Goal: Task Accomplishment & Management: Manage account settings

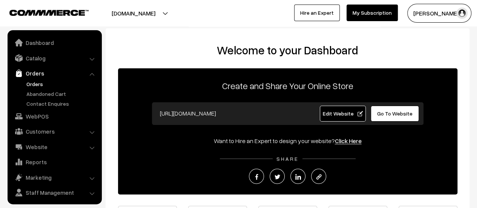
click at [37, 81] on link "Orders" at bounding box center [61, 84] width 75 height 8
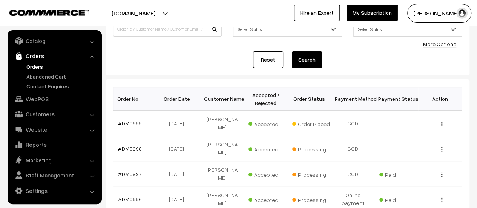
scroll to position [69, 0]
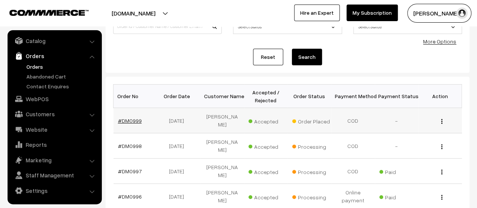
click at [125, 117] on link "#DM0999" at bounding box center [130, 120] width 24 height 6
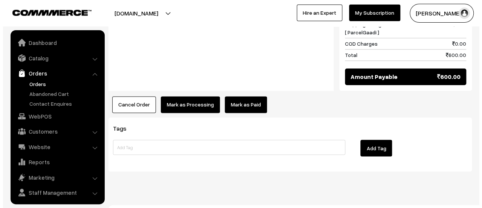
scroll to position [17, 0]
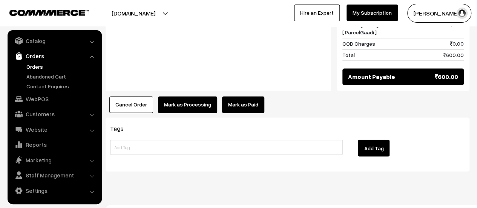
click at [188, 96] on button "Mark as Processing" at bounding box center [187, 104] width 59 height 17
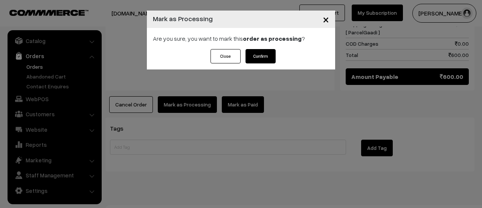
click at [258, 53] on button "Confirm" at bounding box center [261, 56] width 30 height 14
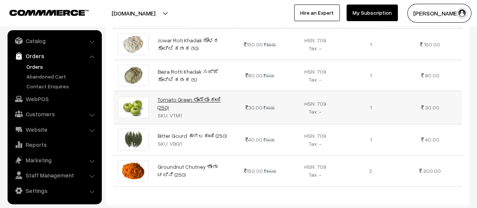
scroll to position [231, 0]
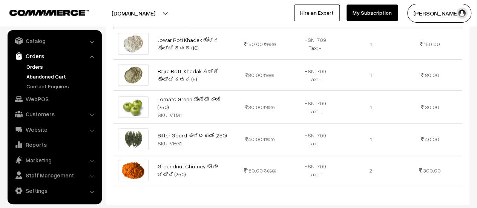
click at [53, 75] on link "Abandoned Cart" at bounding box center [61, 76] width 75 height 8
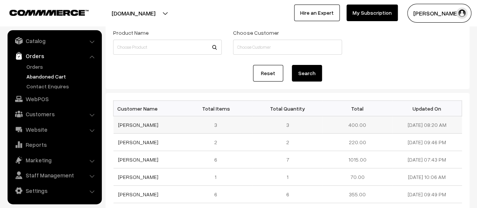
scroll to position [47, 0]
drag, startPoint x: 159, startPoint y: 124, endPoint x: 118, endPoint y: 123, distance: 41.1
click at [118, 123] on td "[PERSON_NAME]" at bounding box center [148, 123] width 70 height 17
copy link "[PERSON_NAME]"
click at [133, 121] on link "[PERSON_NAME]" at bounding box center [138, 124] width 40 height 6
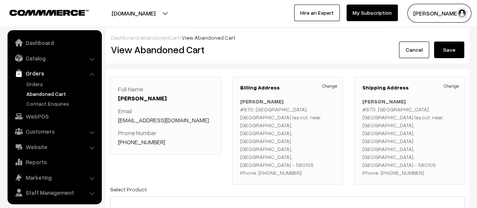
scroll to position [17, 0]
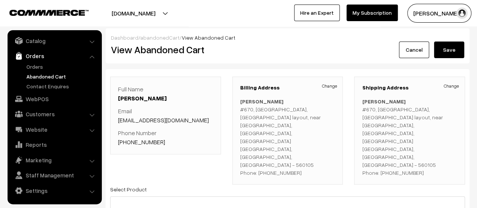
drag, startPoint x: 203, startPoint y: 117, endPoint x: 115, endPoint y: 120, distance: 89.0
click at [115, 120] on div "Full Name [PERSON_NAME] Email [EMAIL_ADDRESS][DOMAIN_NAME] Phone Number [PHONE_…" at bounding box center [165, 115] width 111 height 78
copy link "[EMAIL_ADDRESS][DOMAIN_NAME]"
drag, startPoint x: 160, startPoint y: 140, endPoint x: 128, endPoint y: 143, distance: 32.9
click at [128, 143] on p "Phone Number [PHONE_NUMBER]" at bounding box center [165, 137] width 95 height 18
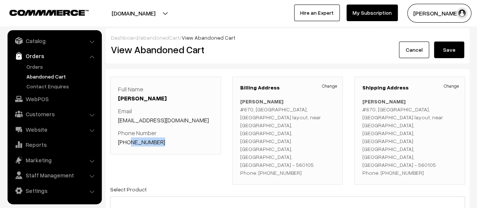
copy link "7259776350"
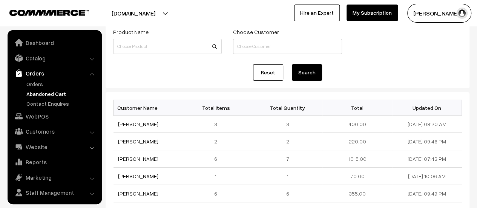
scroll to position [17, 0]
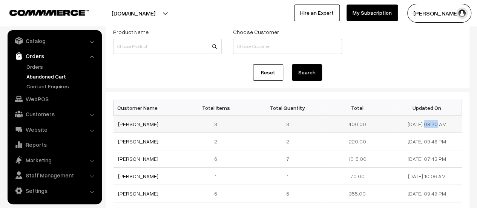
drag, startPoint x: 429, startPoint y: 124, endPoint x: 402, endPoint y: 122, distance: 27.2
click at [402, 122] on td "[DATE] 08:20 AM" at bounding box center [427, 123] width 70 height 17
copy td "[DATE]"
